Goal: Information Seeking & Learning: Learn about a topic

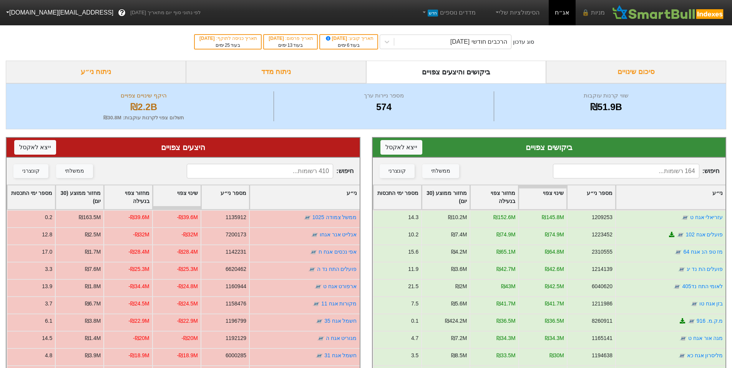
click at [289, 68] on div "ניתוח מדד" at bounding box center [276, 72] width 180 height 23
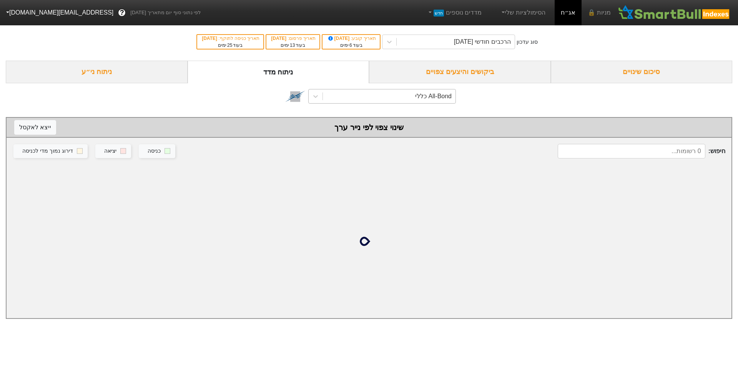
click at [453, 97] on div "All-Bond כללי" at bounding box center [389, 97] width 133 height 14
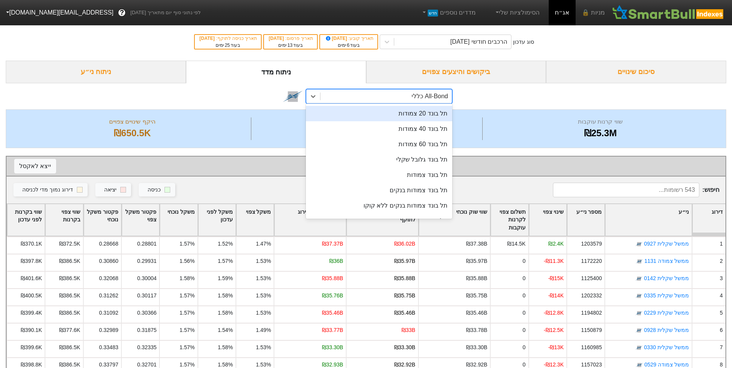
scroll to position [77, 0]
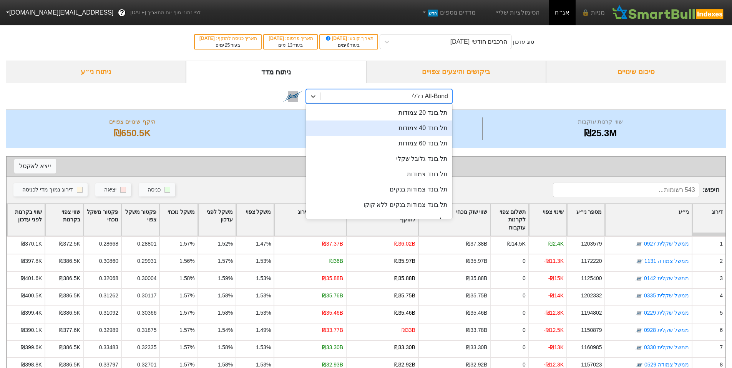
click at [438, 131] on div "תל בונד 40 צמודות" at bounding box center [379, 128] width 146 height 15
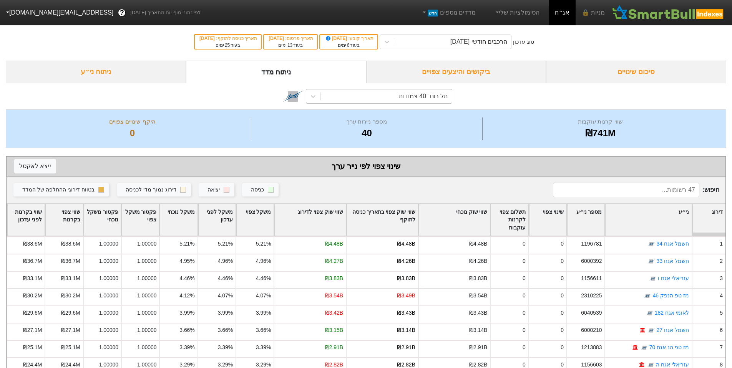
click at [417, 97] on div "תל בונד 40 צמודות" at bounding box center [423, 96] width 49 height 9
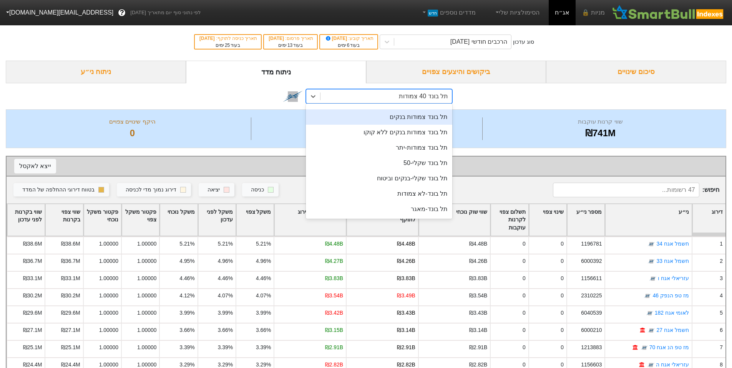
scroll to position [154, 0]
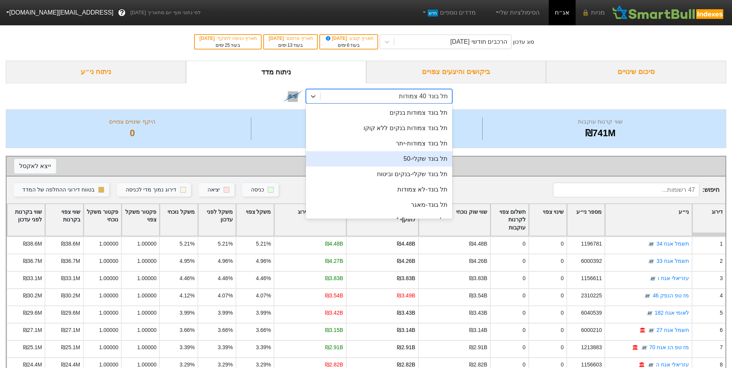
click at [430, 158] on div "תל בונד שקלי-50" at bounding box center [379, 158] width 146 height 15
